Goal: Task Accomplishment & Management: Manage account settings

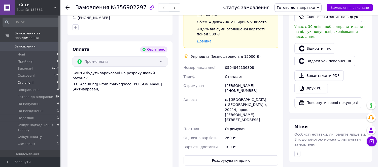
scroll to position [286, 0]
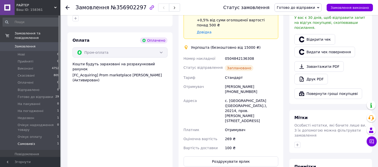
click at [30, 142] on span "Самовивіз" at bounding box center [26, 144] width 17 height 5
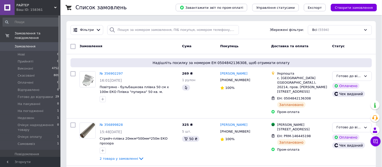
click at [31, 142] on span "Самовивіз" at bounding box center [26, 144] width 17 height 5
click at [29, 142] on span "Самовивіз" at bounding box center [26, 144] width 17 height 5
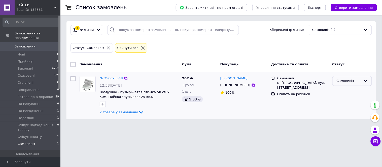
click at [348, 81] on div "Самовивіз" at bounding box center [349, 81] width 25 height 5
click at [350, 99] on li "Виконано" at bounding box center [352, 100] width 39 height 9
